Goal: Task Accomplishment & Management: Use online tool/utility

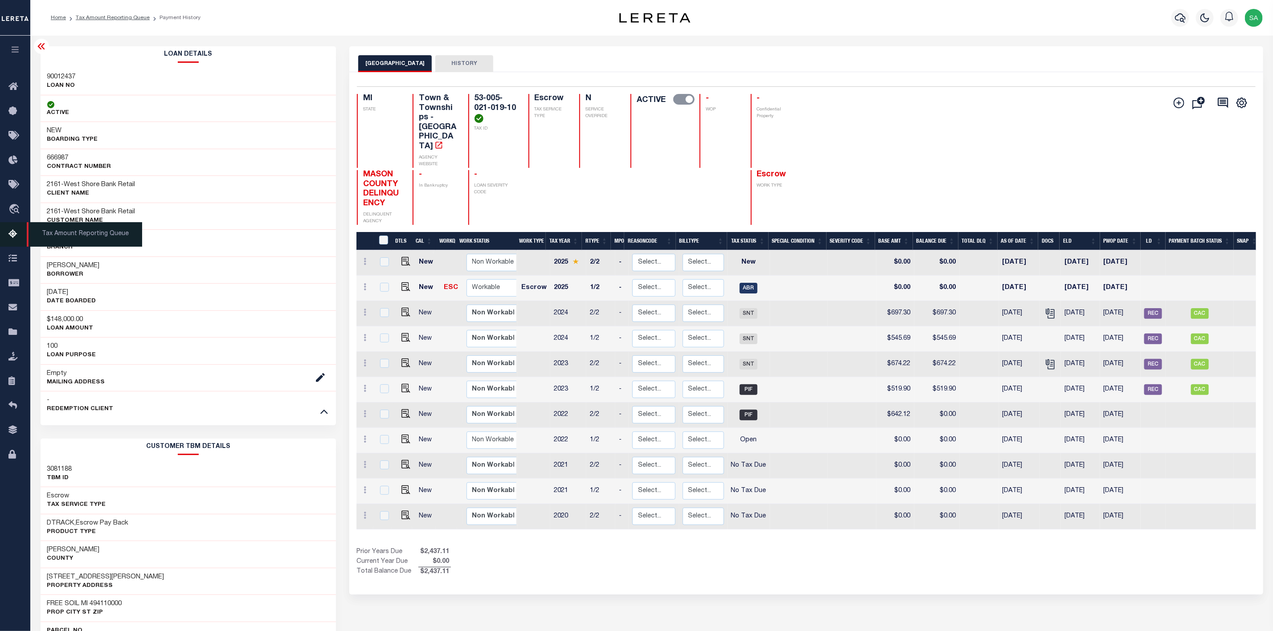
click at [75, 232] on span "Tax Amount Reporting Queue" at bounding box center [84, 234] width 115 height 24
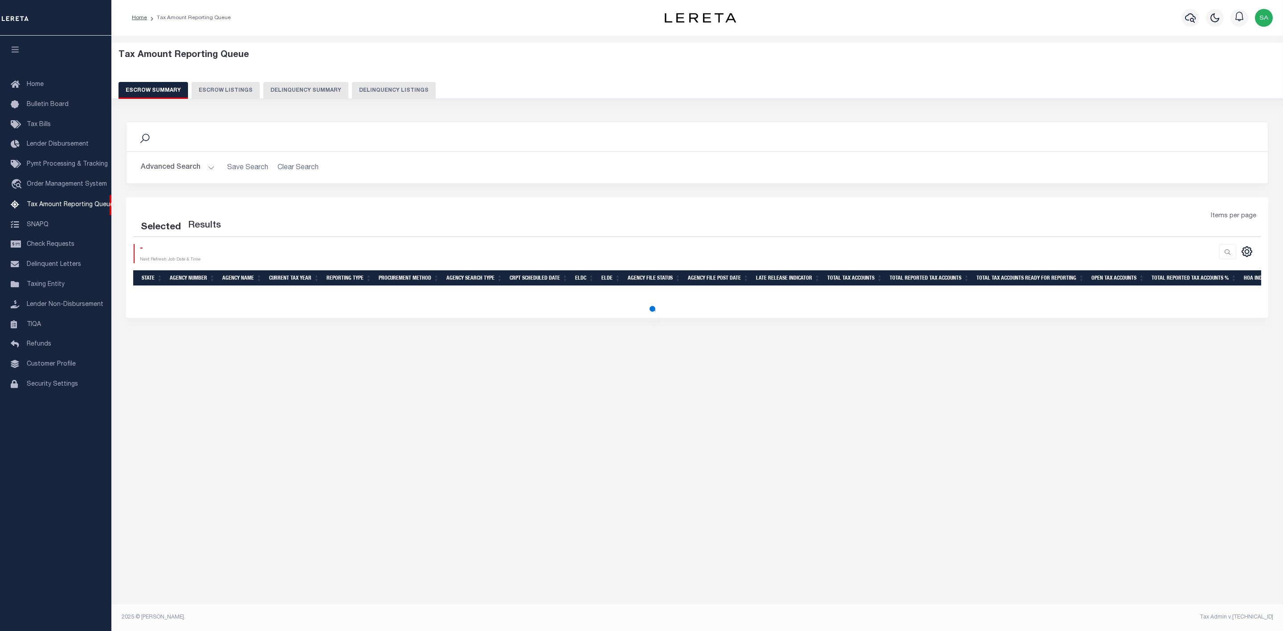
select select "100"
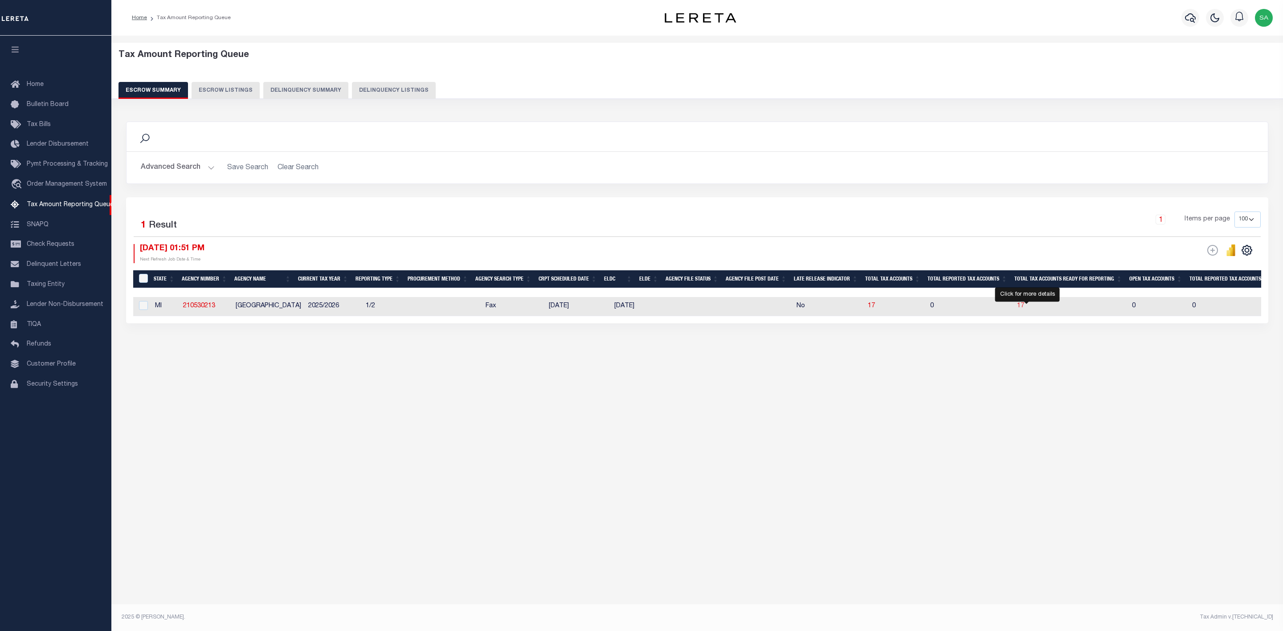
click at [1024, 309] on span "17" at bounding box center [1020, 306] width 7 height 6
select select "100"
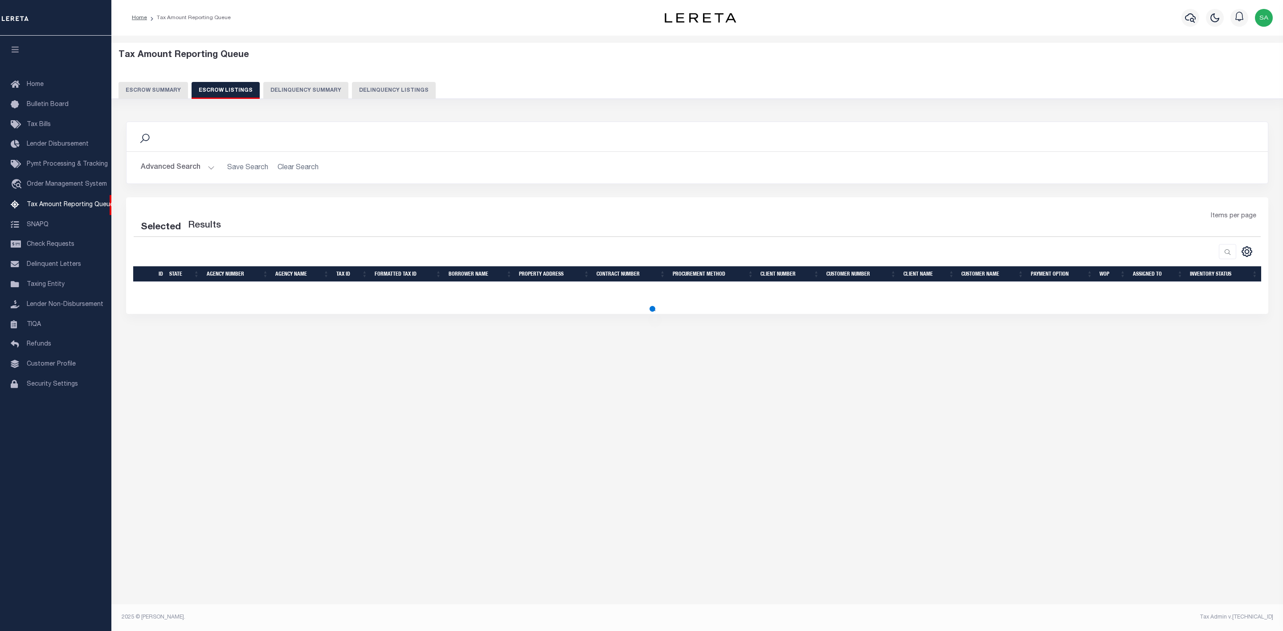
select select "100"
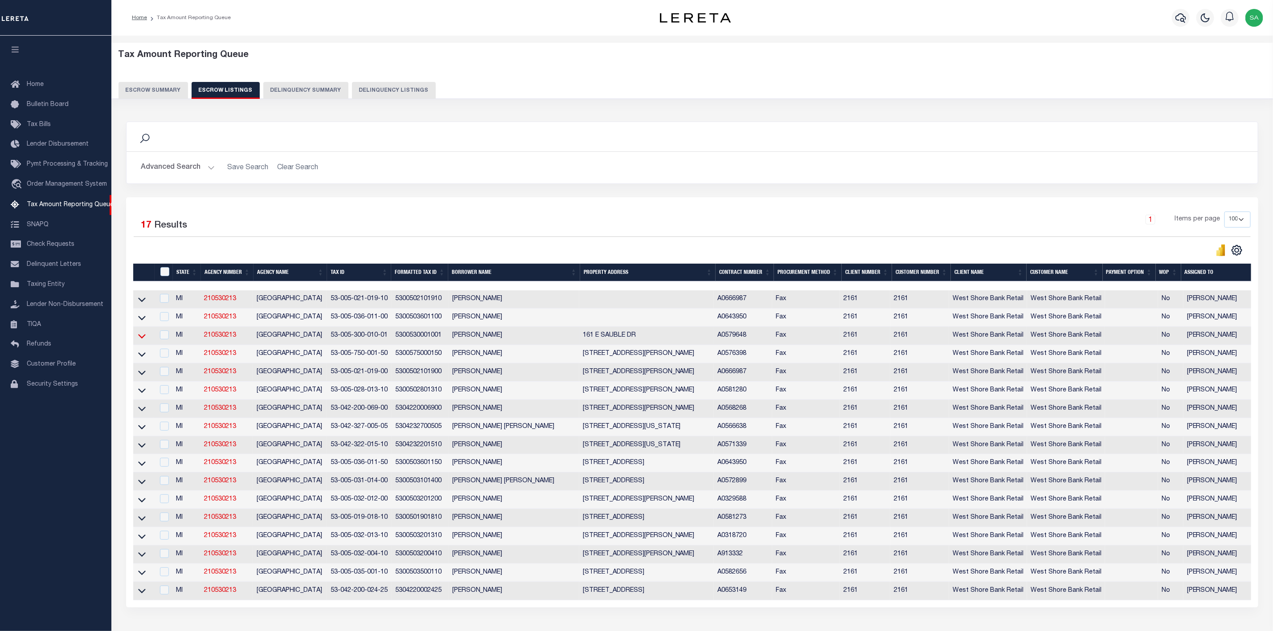
click at [144, 341] on icon at bounding box center [142, 335] width 8 height 9
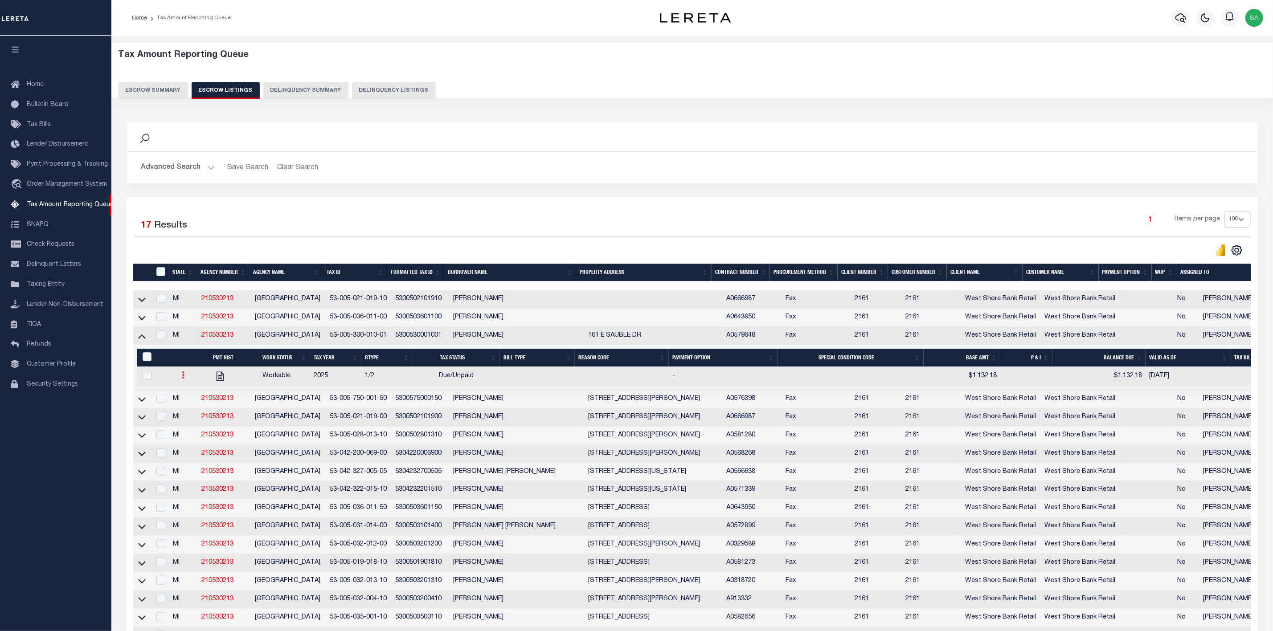
click at [185, 380] on link at bounding box center [183, 376] width 10 height 7
click at [190, 409] on img "" at bounding box center [193, 404] width 9 height 9
checkbox input "true"
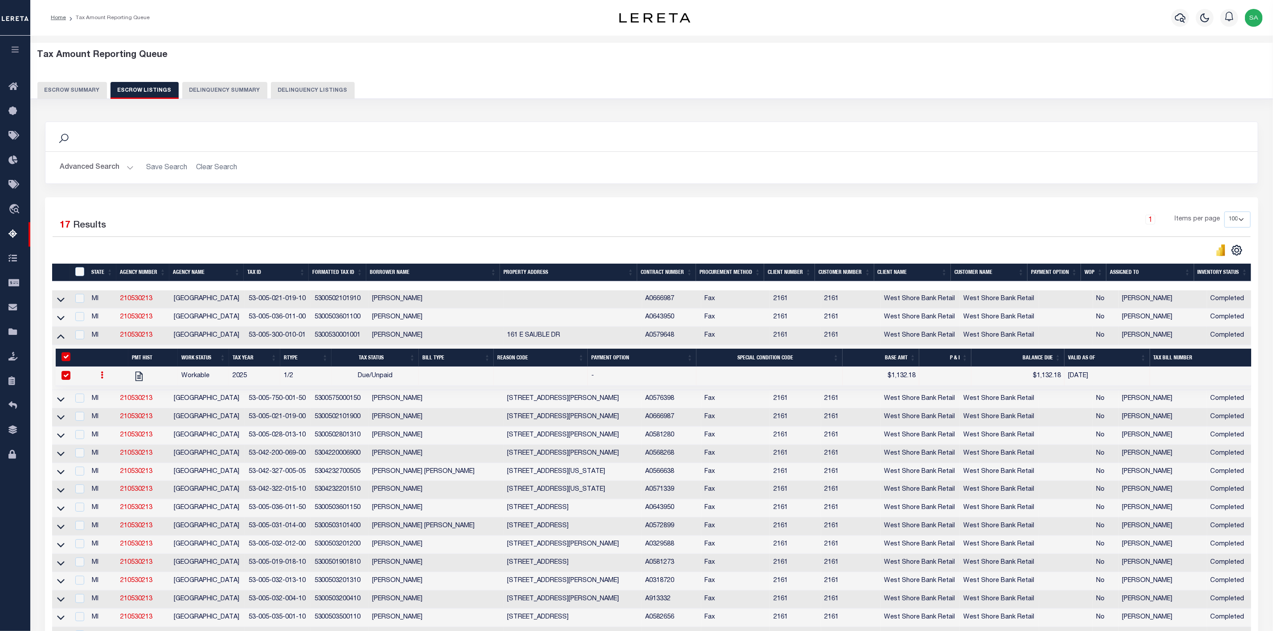
select select "DUE"
type input "$1,132.18"
type input "[DATE]"
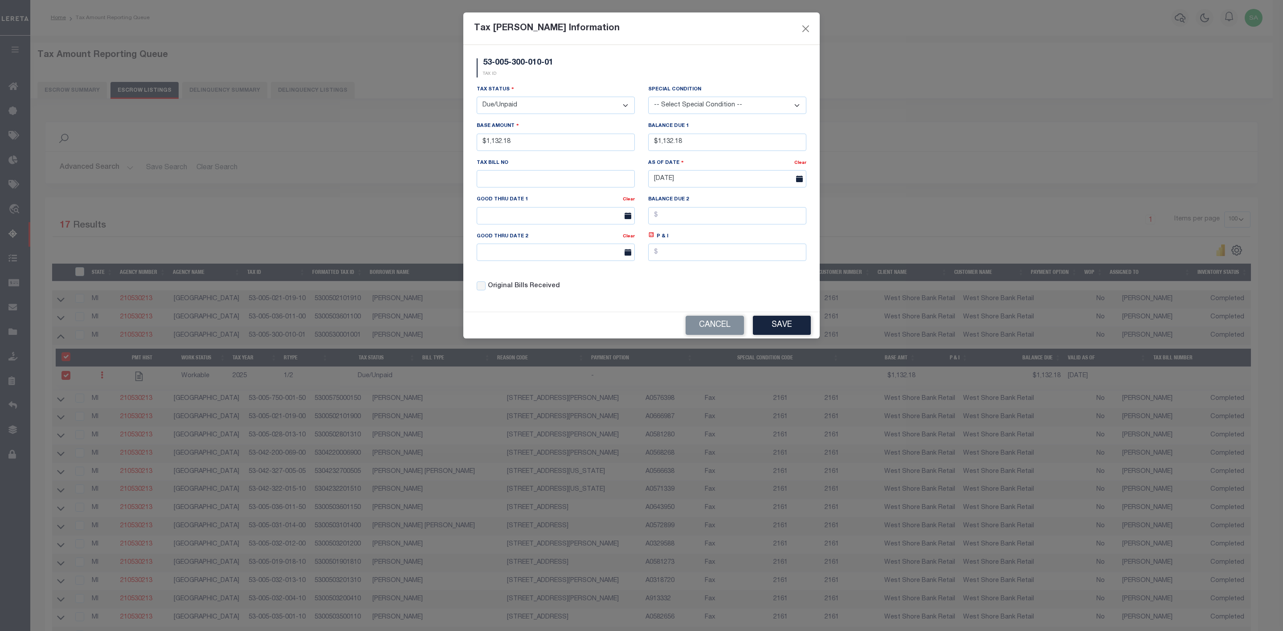
click at [775, 107] on select "-- Select Special Condition -- 3RD PARTY TAX LIEN AGENCY TAX LIEN (A.K.A Inside…" at bounding box center [727, 105] width 158 height 17
select select "18"
click at [648, 98] on select "-- Select Special Condition -- 3RD PARTY TAX LIEN AGENCY TAX LIEN (A.K.A Inside…" at bounding box center [727, 105] width 158 height 17
